Goal: Task Accomplishment & Management: Manage account settings

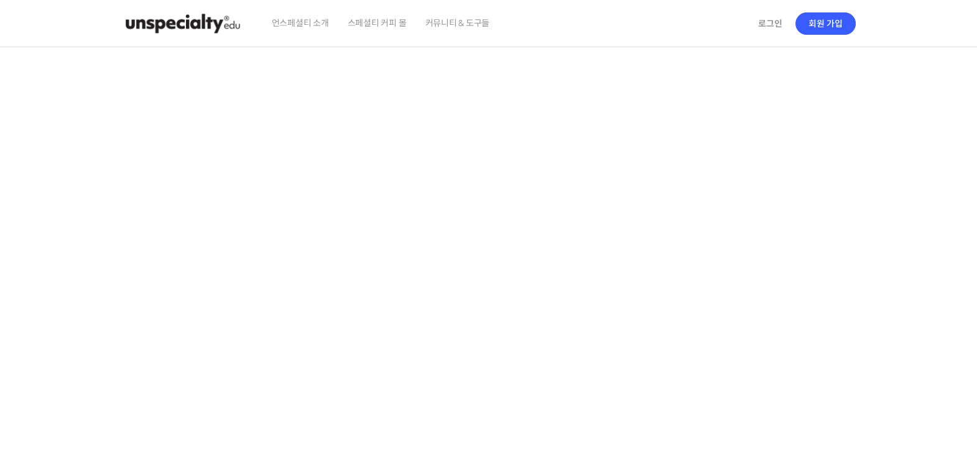
click at [909, 113] on section at bounding box center [488, 264] width 977 height 434
click at [553, 295] on video at bounding box center [488, 261] width 733 height 429
click at [530, 276] on video at bounding box center [488, 261] width 733 height 429
click at [465, 297] on video at bounding box center [488, 261] width 733 height 429
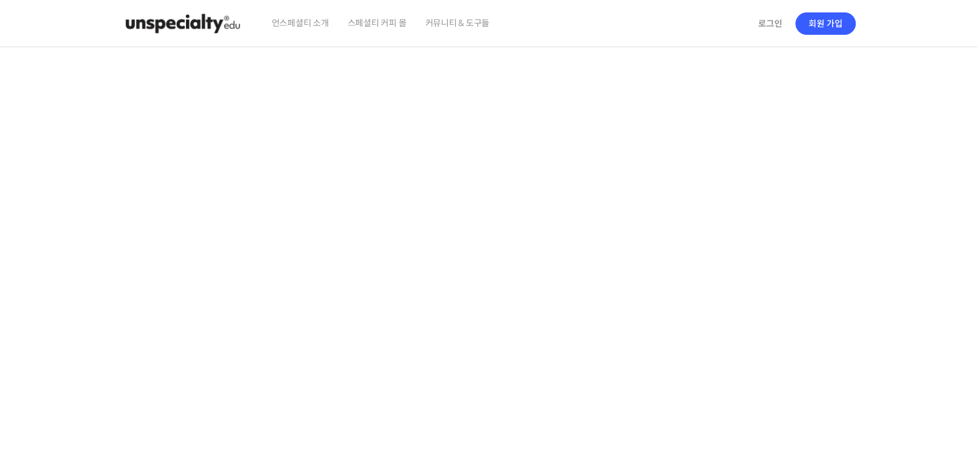
click at [465, 297] on video at bounding box center [488, 261] width 733 height 429
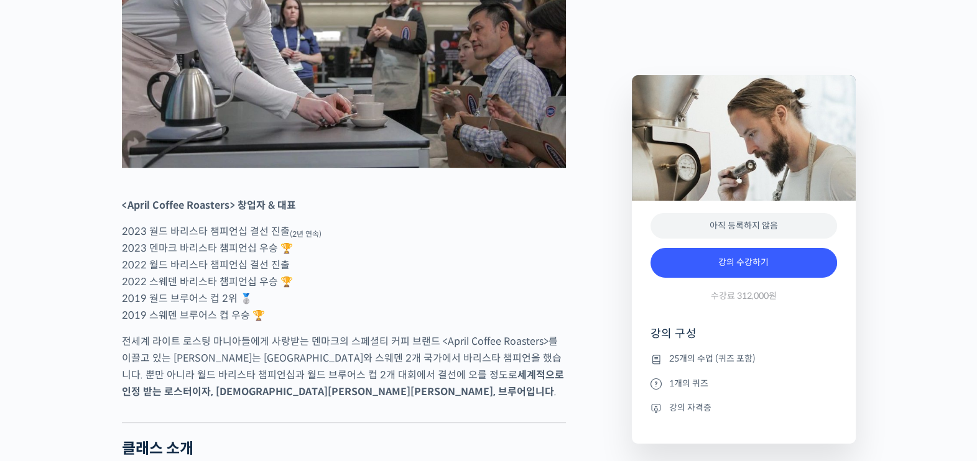
scroll to position [699, 0]
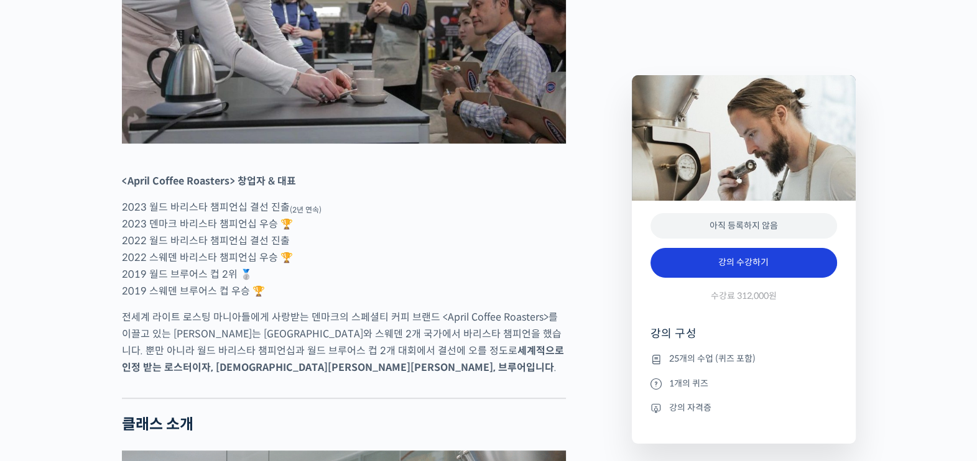
click at [756, 267] on link "강의 수강하기" at bounding box center [743, 263] width 186 height 30
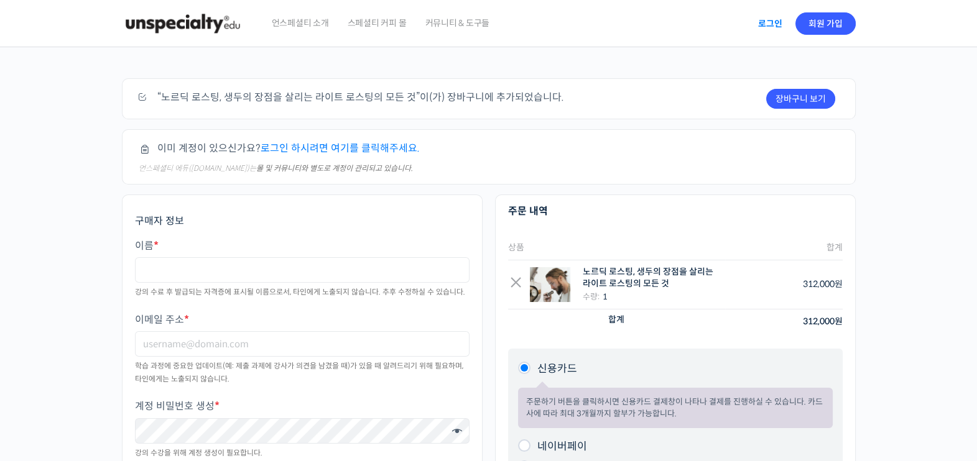
click at [770, 25] on link "로그인" at bounding box center [769, 23] width 39 height 29
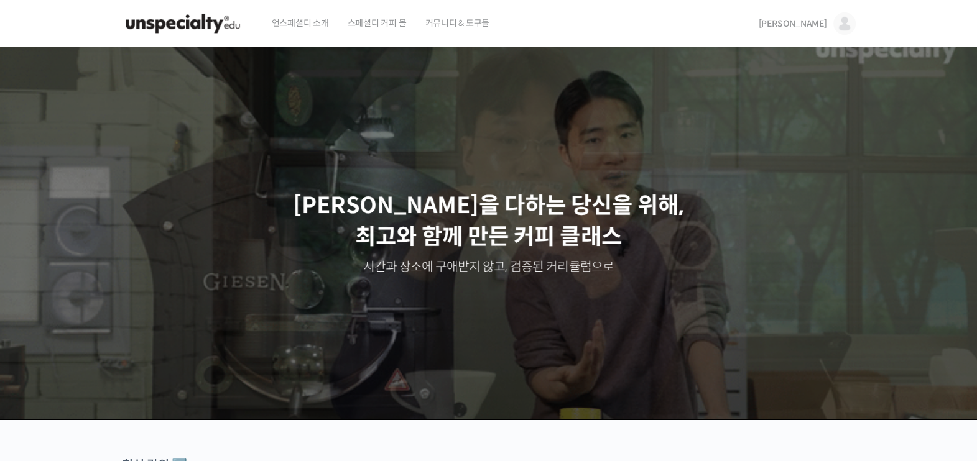
click at [804, 26] on span "[PERSON_NAME]" at bounding box center [792, 23] width 68 height 11
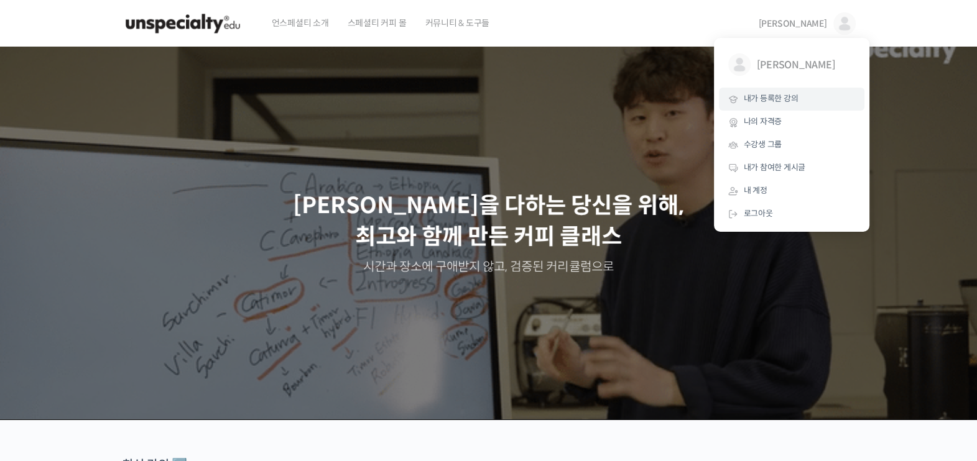
click at [809, 95] on link "내가 등록한 강의" at bounding box center [791, 99] width 145 height 23
